Goal: Information Seeking & Learning: Learn about a topic

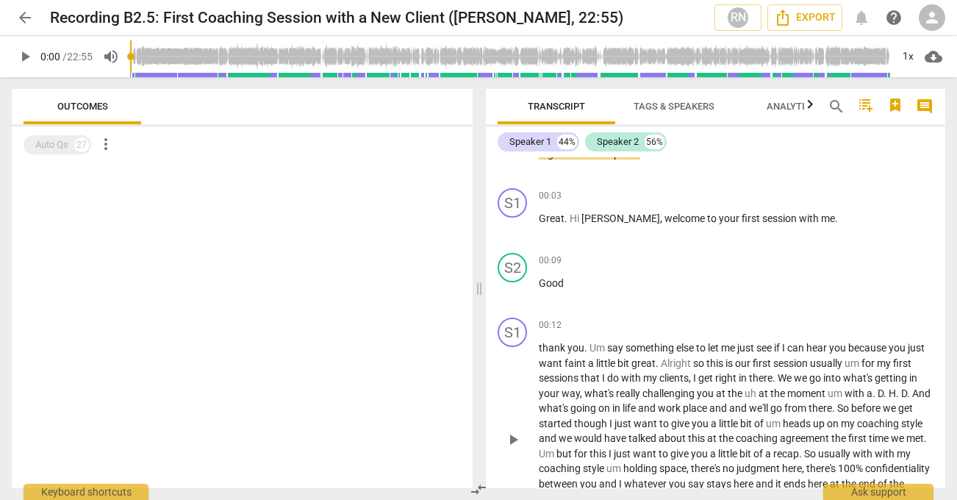
scroll to position [42, 0]
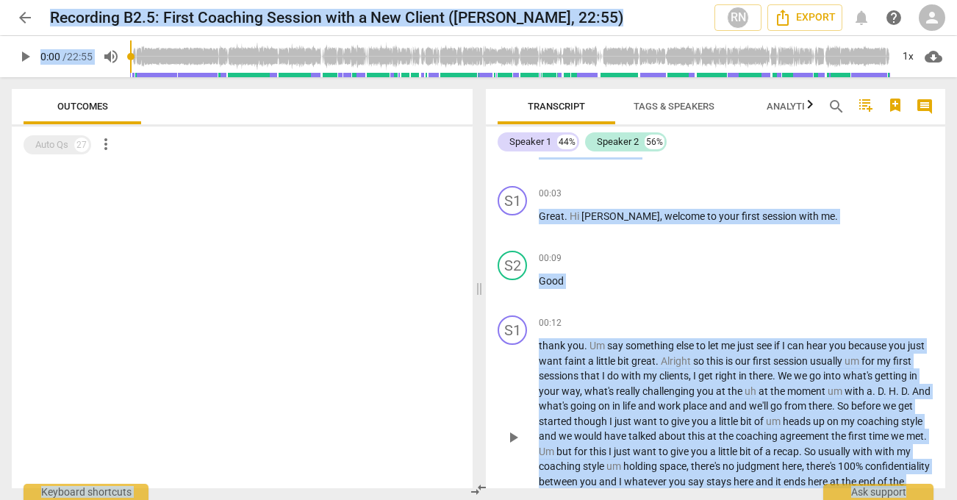
click at [753, 317] on div "00:12 keyboard_arrow_right" at bounding box center [736, 322] width 395 height 15
click at [809, 107] on icon "button" at bounding box center [810, 105] width 18 height 18
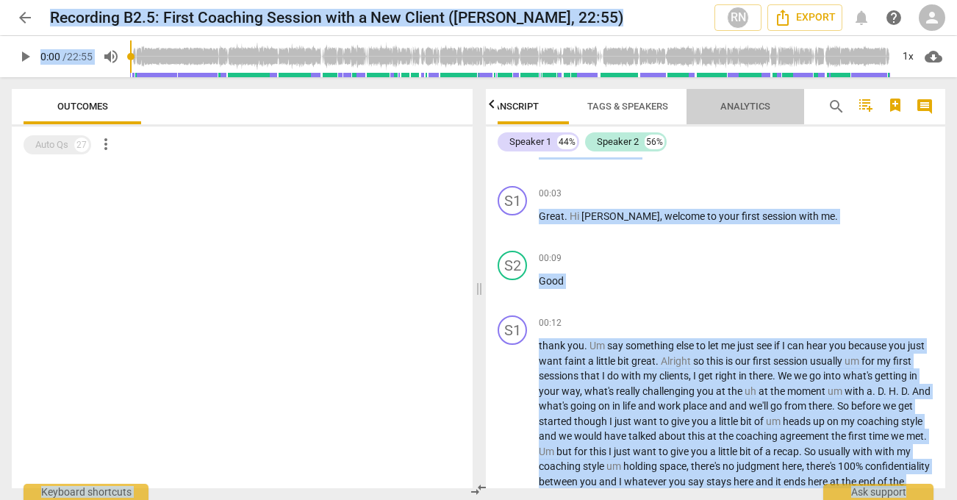
click at [756, 105] on span "Analytics" at bounding box center [745, 106] width 50 height 11
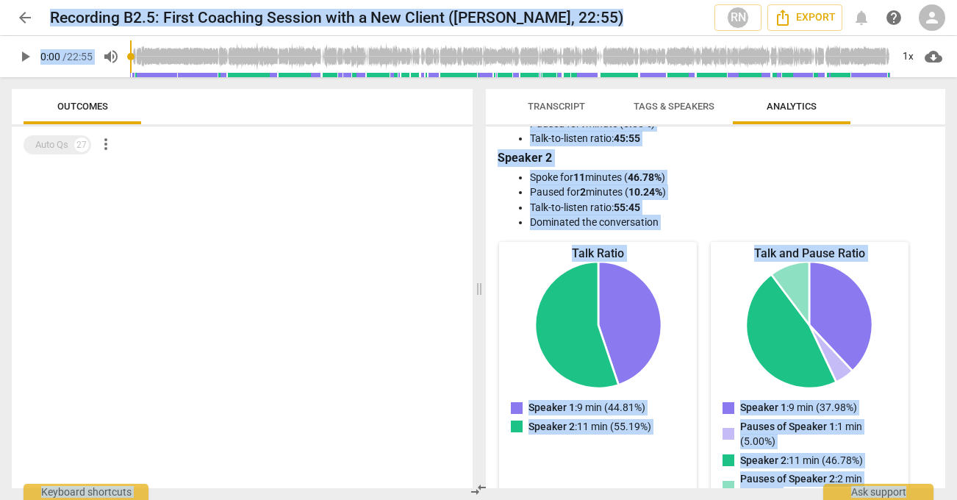
scroll to position [0, 0]
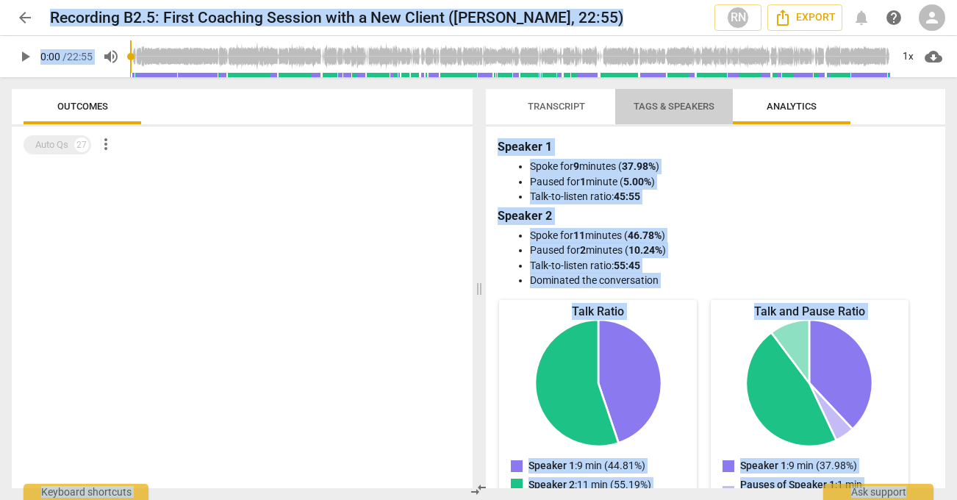
click at [677, 104] on span "Tags & Speakers" at bounding box center [674, 106] width 81 height 11
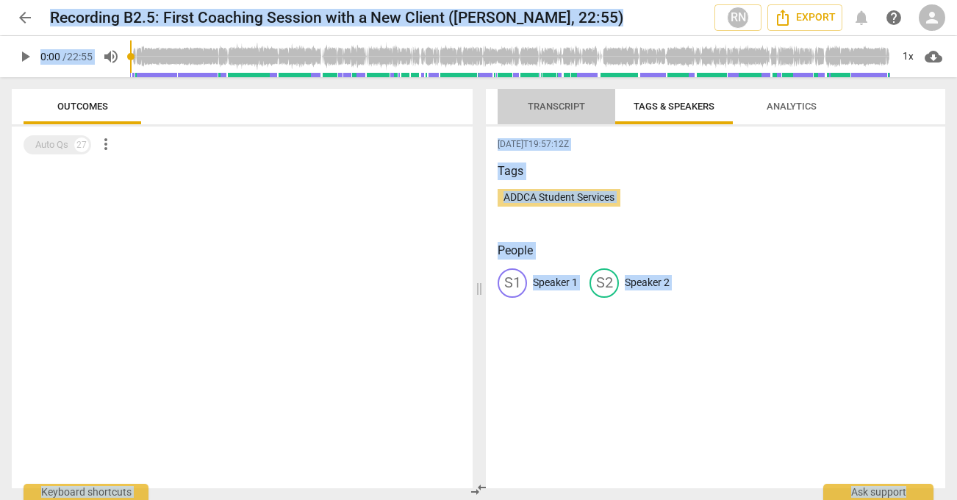
click at [567, 102] on span "Transcript" at bounding box center [556, 106] width 57 height 11
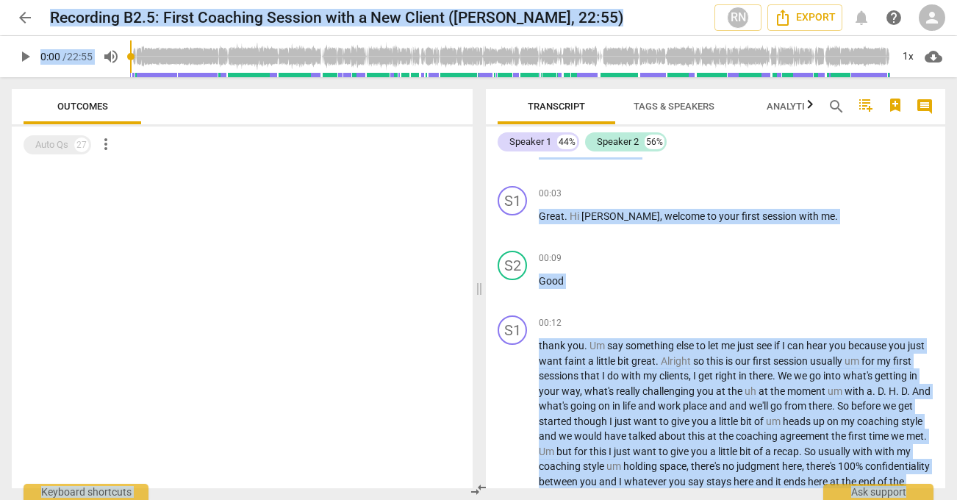
click at [926, 109] on span "comment" at bounding box center [925, 107] width 18 height 18
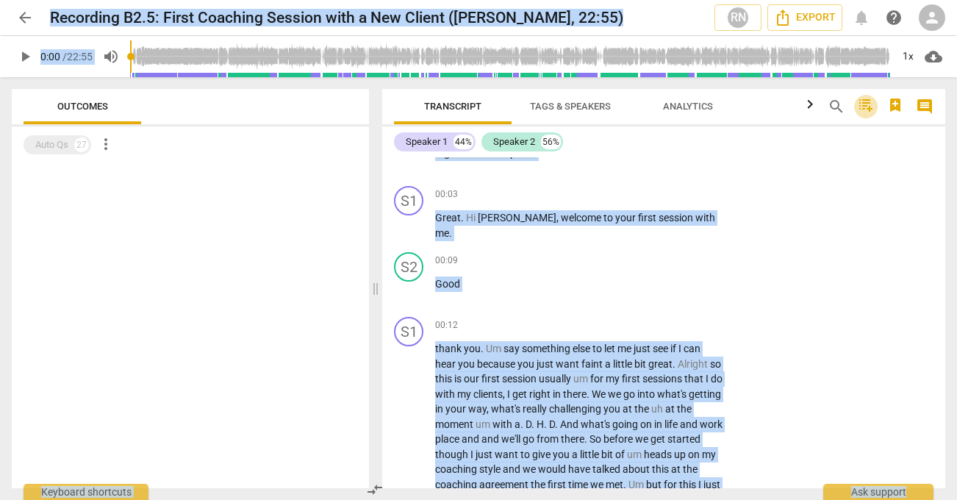
click at [864, 107] on icon "button" at bounding box center [865, 105] width 13 height 12
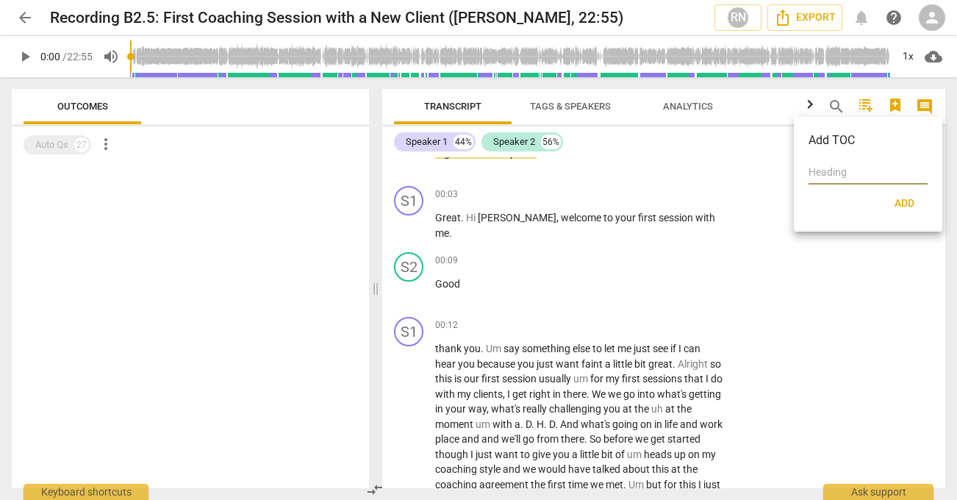
click at [763, 151] on div at bounding box center [478, 250] width 957 height 500
